Goal: Transaction & Acquisition: Purchase product/service

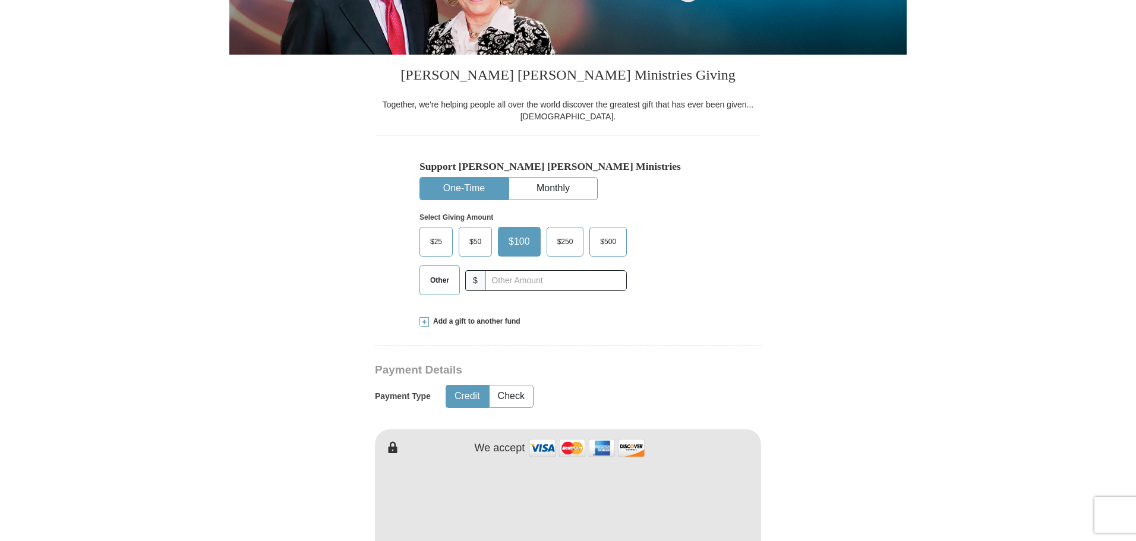
scroll to position [248, 0]
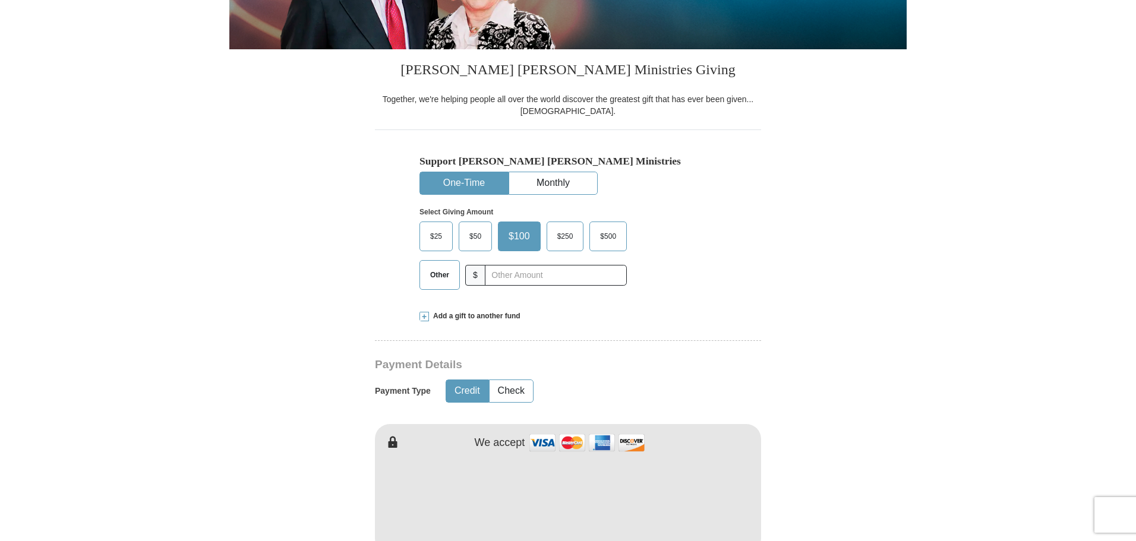
click at [441, 278] on span "Other" at bounding box center [439, 275] width 31 height 18
click at [0, 0] on input "Other" at bounding box center [0, 0] width 0 height 0
type input "20"
click at [361, 306] on form "Already have an account? Sign in for faster giving. Don't have an account? Crea…" at bounding box center [567, 527] width 677 height 1457
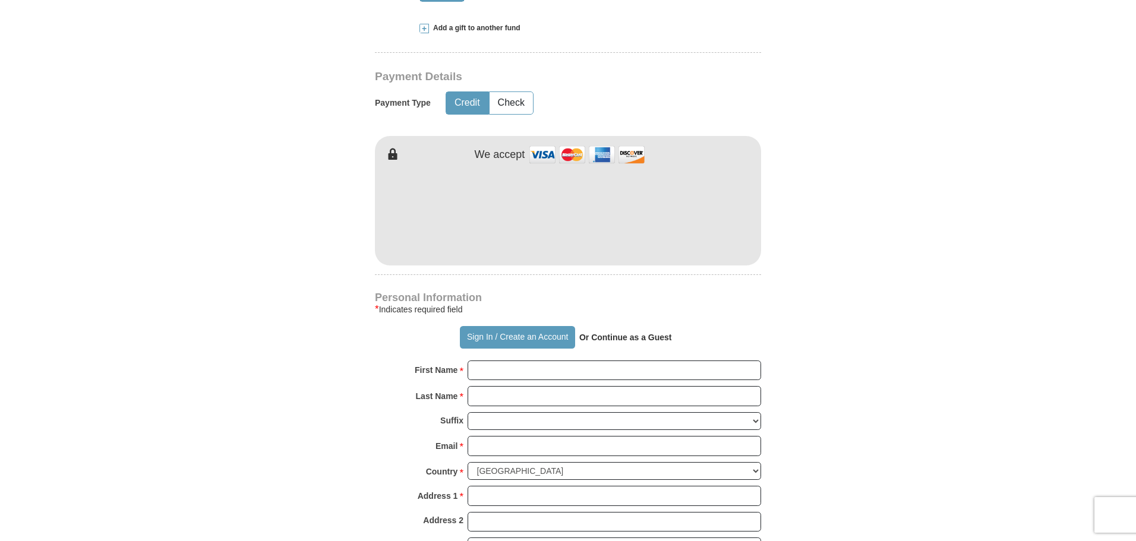
scroll to position [539, 0]
drag, startPoint x: 1139, startPoint y: 240, endPoint x: 1134, endPoint y: 153, distance: 87.4
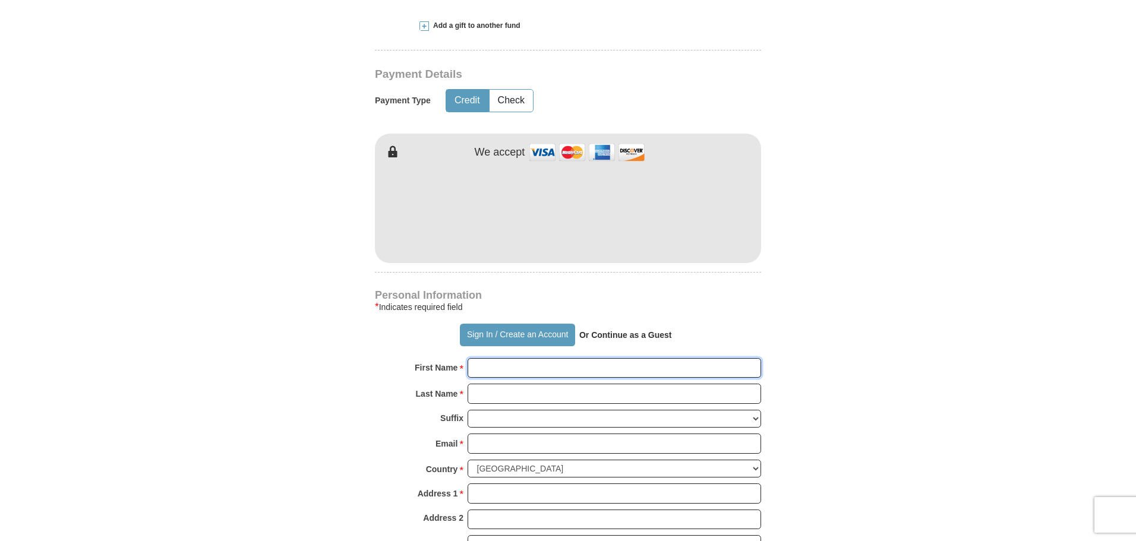
click at [627, 363] on input "First Name *" at bounding box center [613, 368] width 293 height 20
type input "[PERSON_NAME]"
click at [730, 391] on input "Last Name *" at bounding box center [613, 394] width 293 height 20
type input "Squazzo"
click at [700, 447] on input "Email *" at bounding box center [613, 444] width 293 height 20
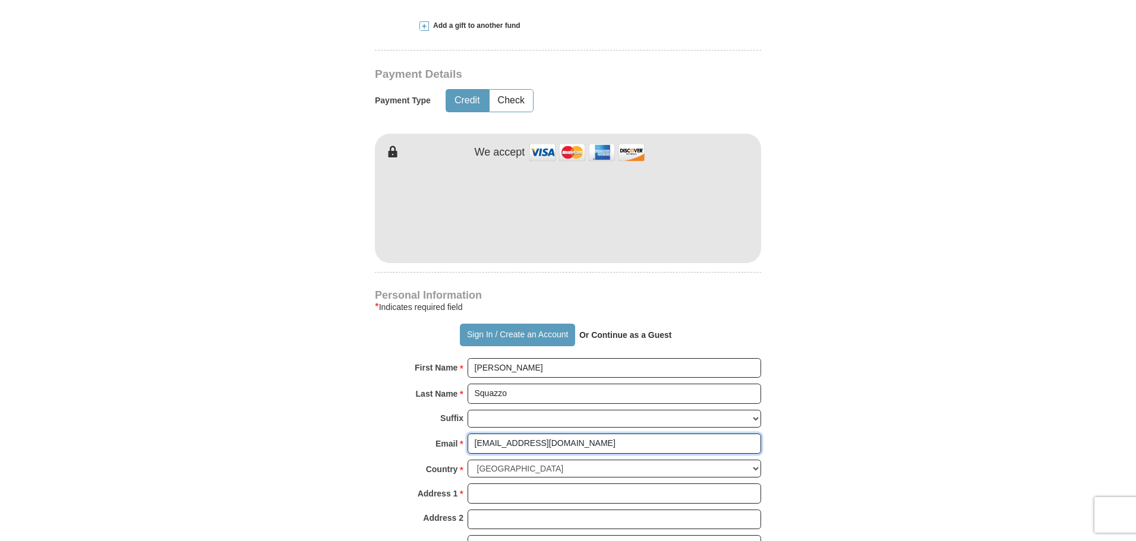
type input "[EMAIL_ADDRESS][DOMAIN_NAME]"
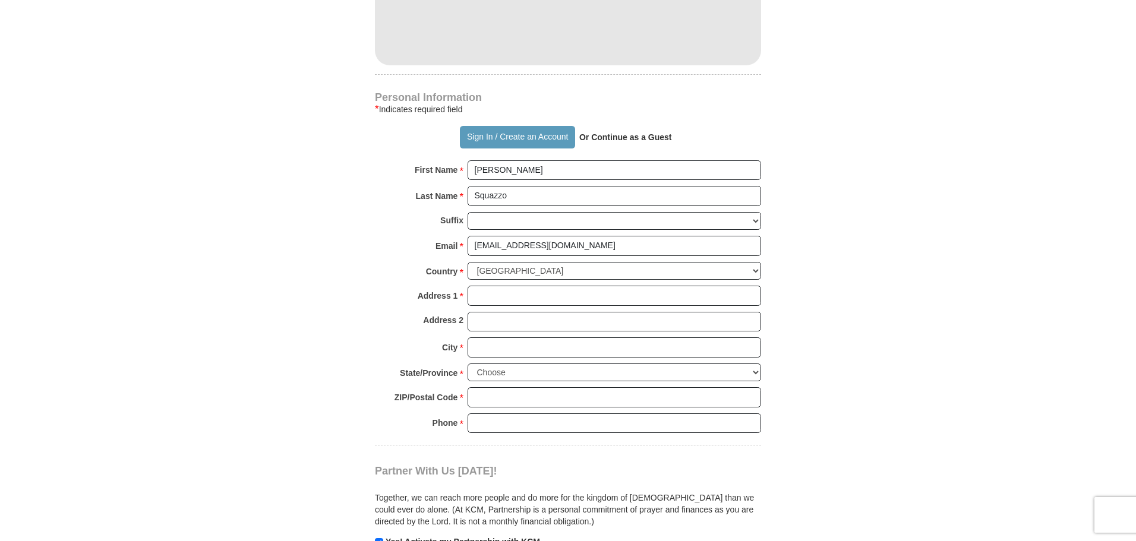
scroll to position [744, 0]
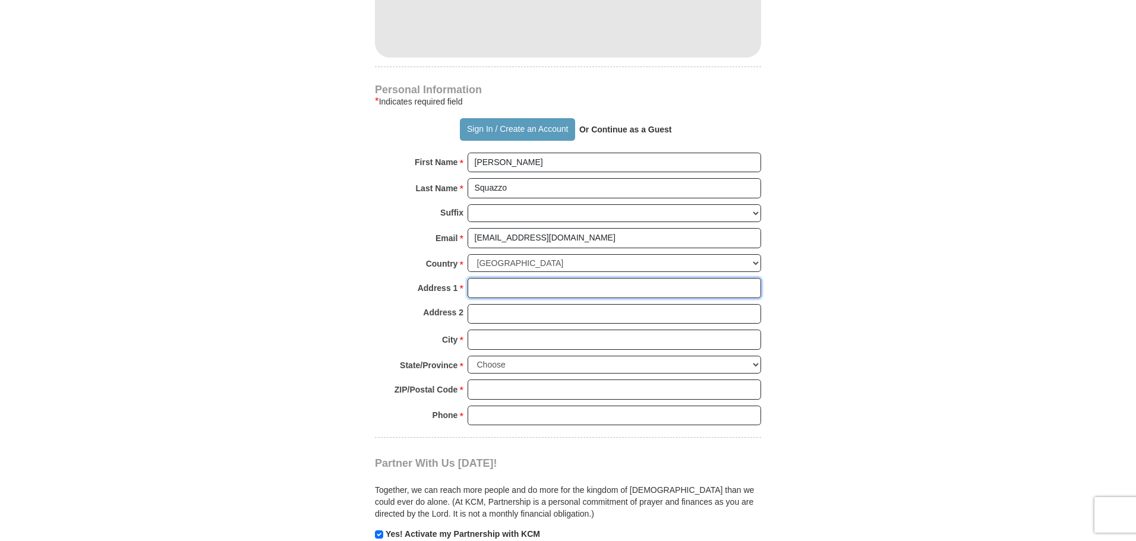
click at [742, 290] on input "Address 1 *" at bounding box center [613, 288] width 293 height 20
type input "[STREET_ADDRESS]"
type input "Apt 15-C"
type input "Irvington"
select select "NY"
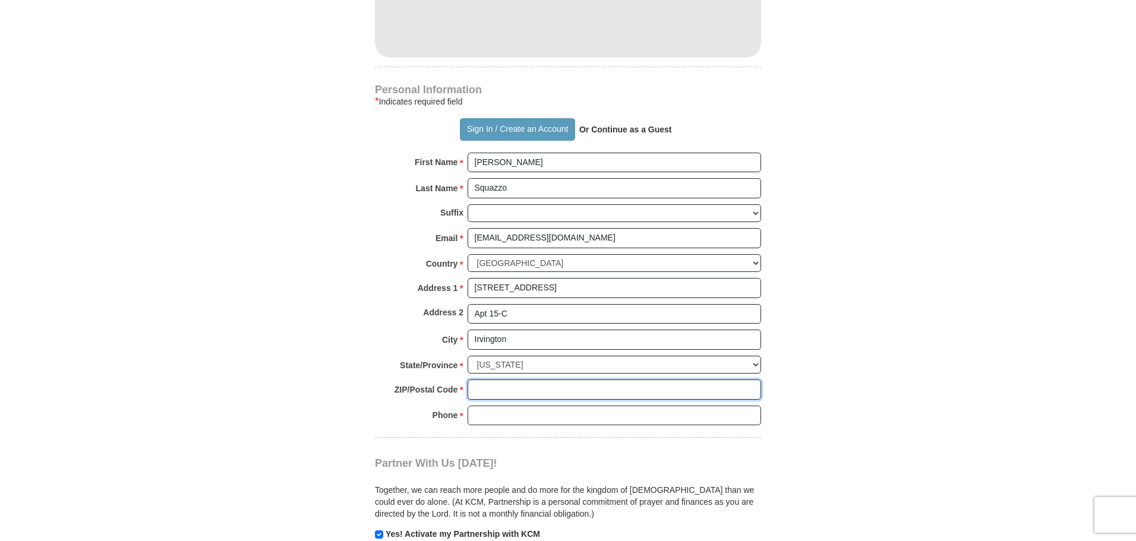
type input "10533"
type input "9144977894"
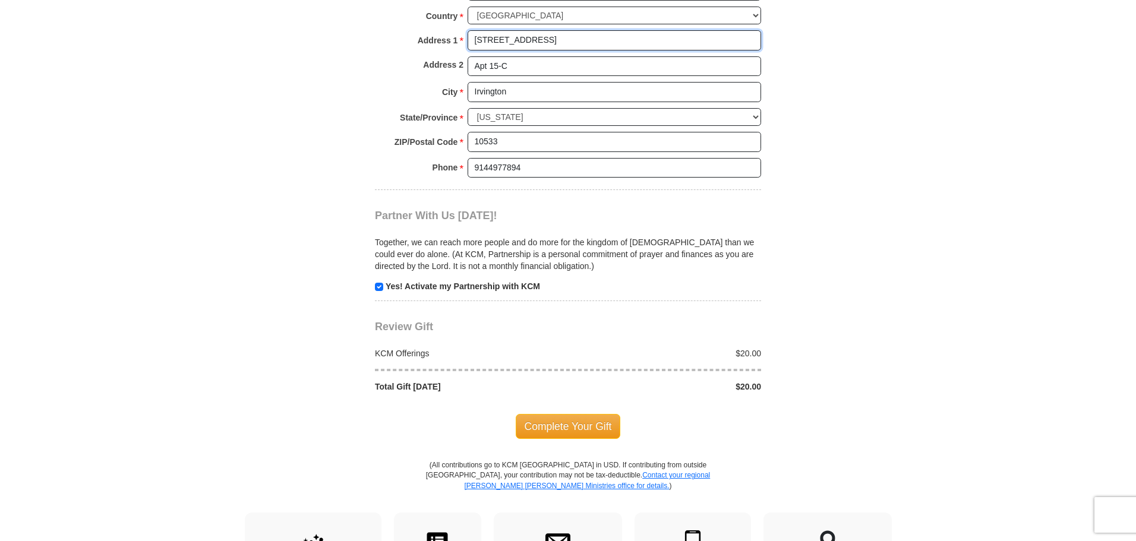
scroll to position [994, 0]
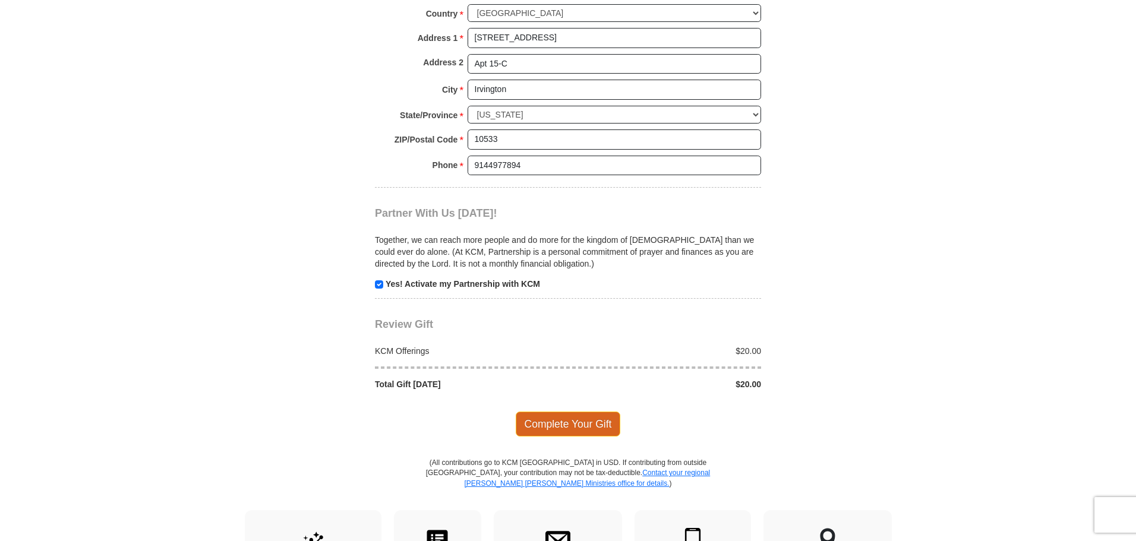
click at [606, 423] on span "Complete Your Gift" at bounding box center [568, 424] width 105 height 25
